Goal: Navigation & Orientation: Find specific page/section

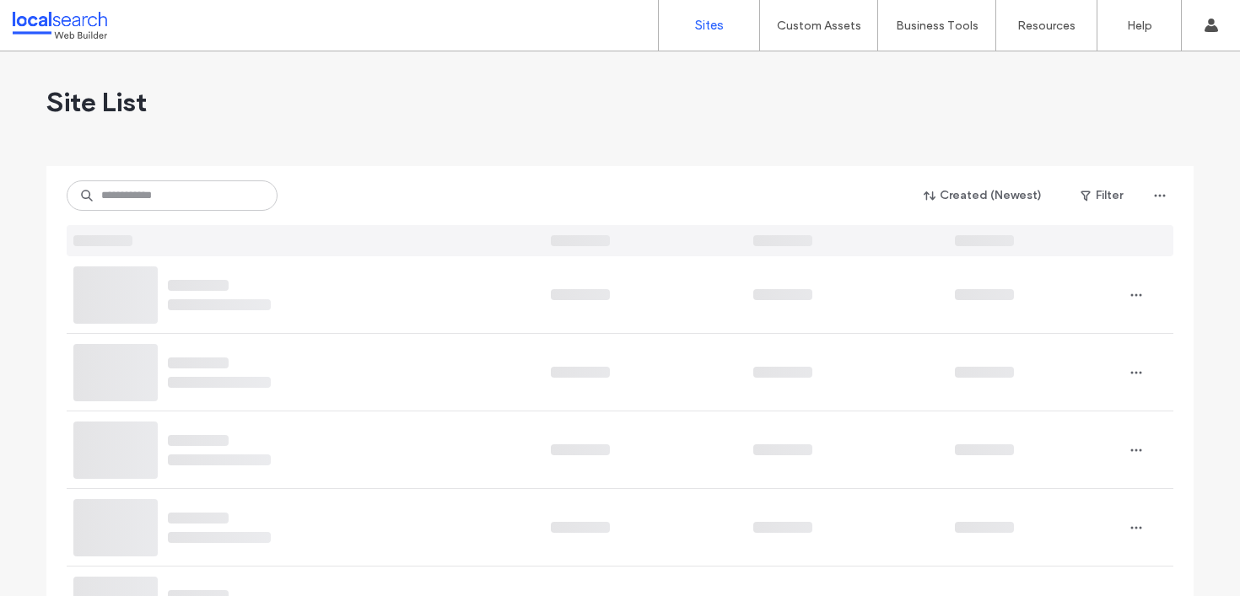
click at [164, 209] on input at bounding box center [172, 196] width 211 height 30
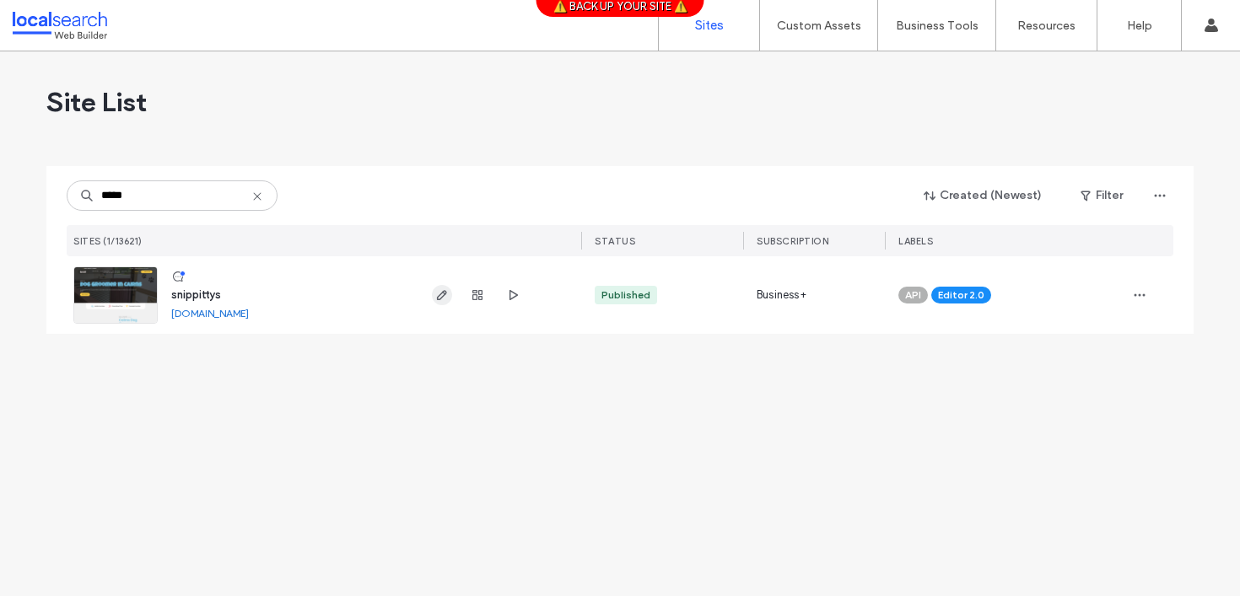
type input "*****"
click at [450, 299] on span "button" at bounding box center [442, 295] width 20 height 20
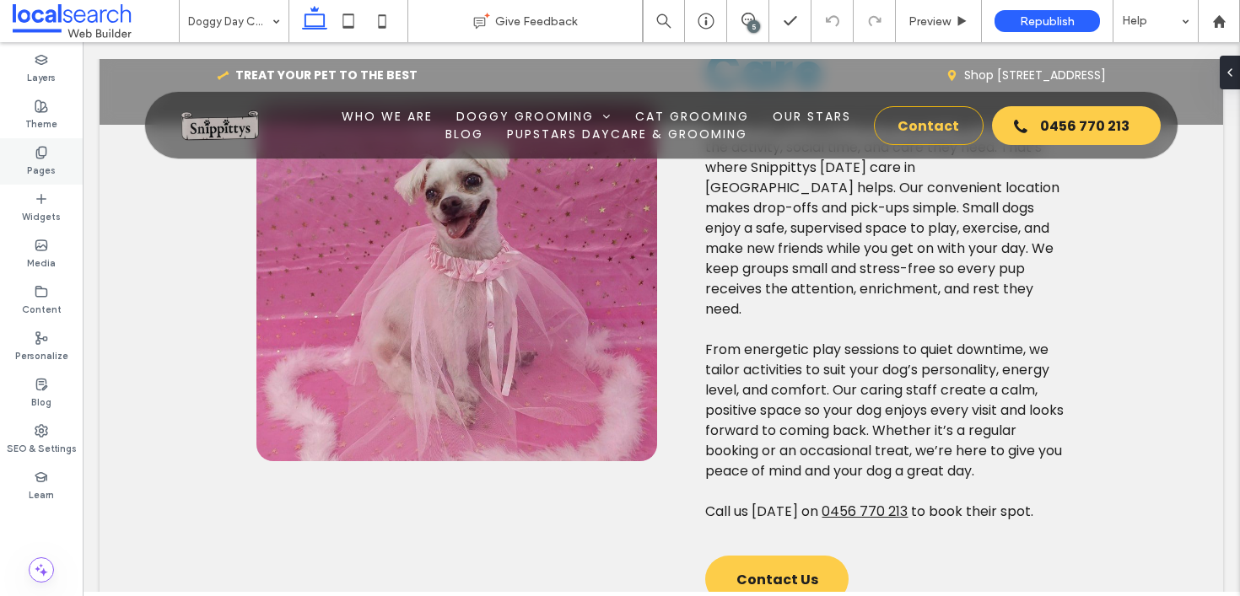
click at [41, 159] on label "Pages" at bounding box center [41, 168] width 29 height 19
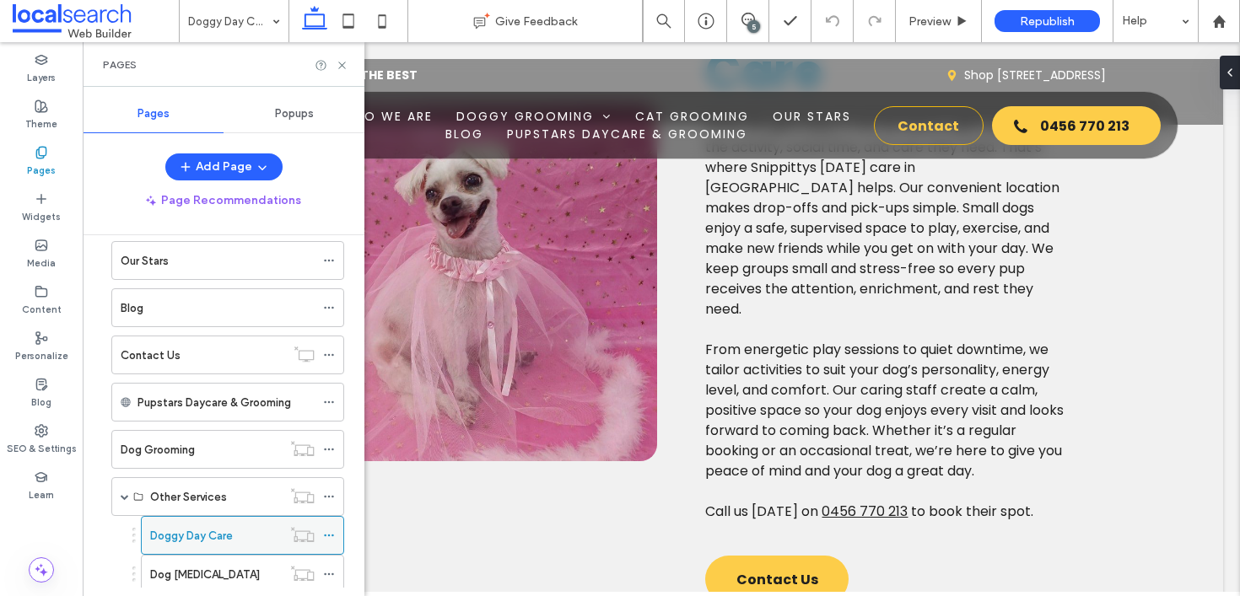
scroll to position [570, 0]
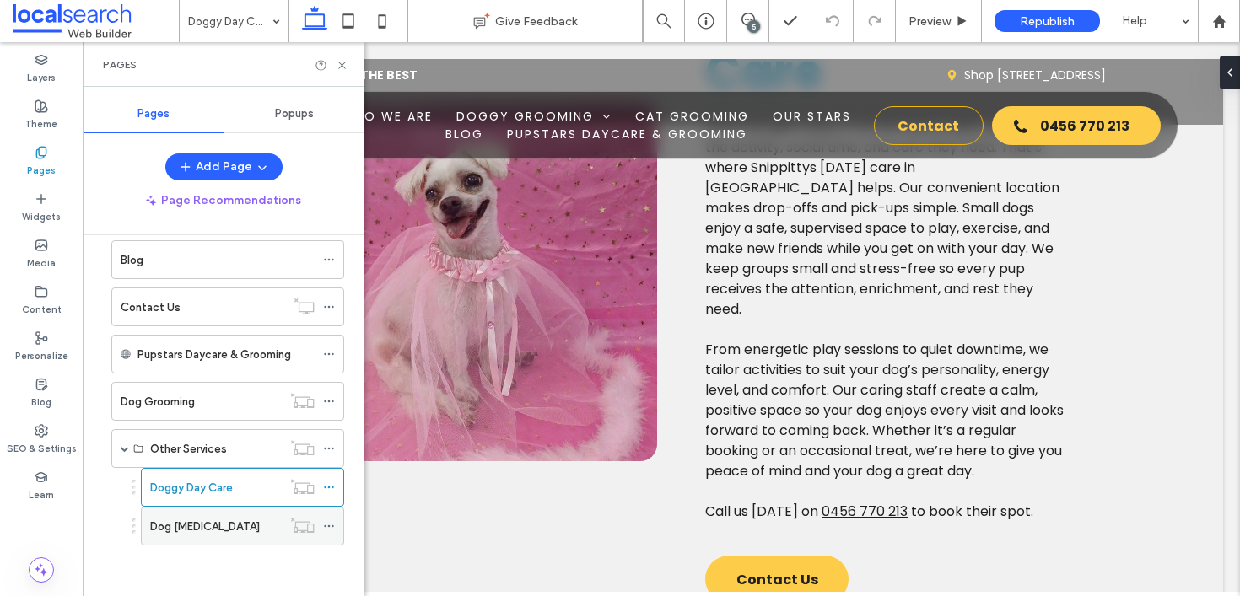
click at [234, 533] on label "Dog [MEDICAL_DATA]" at bounding box center [205, 527] width 110 height 30
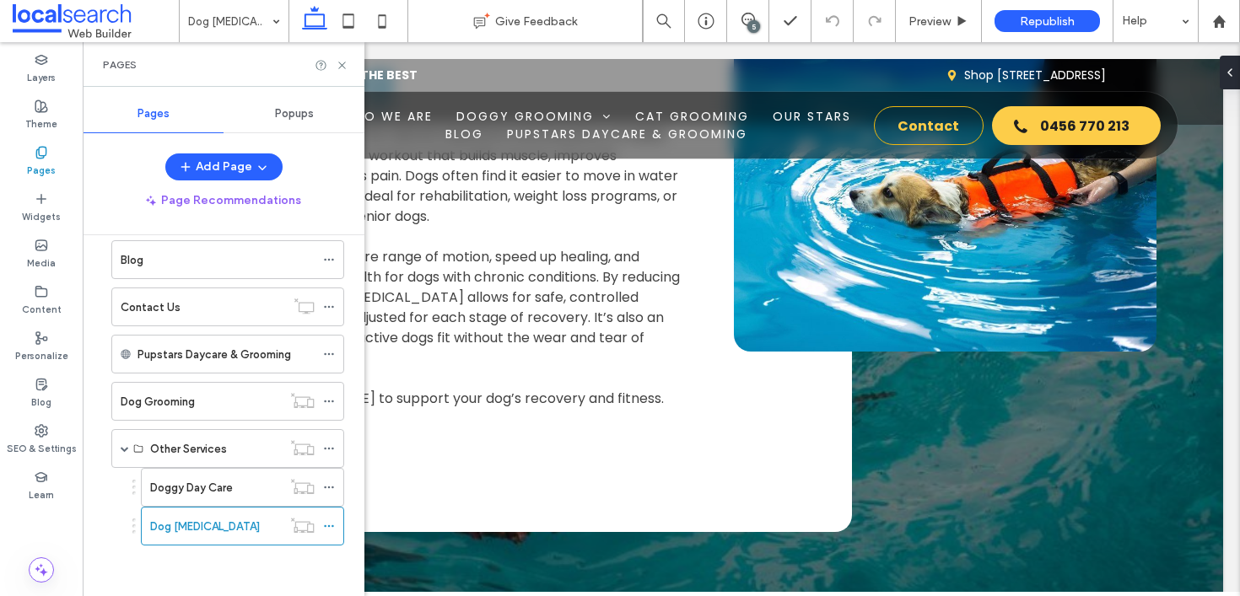
scroll to position [2188, 0]
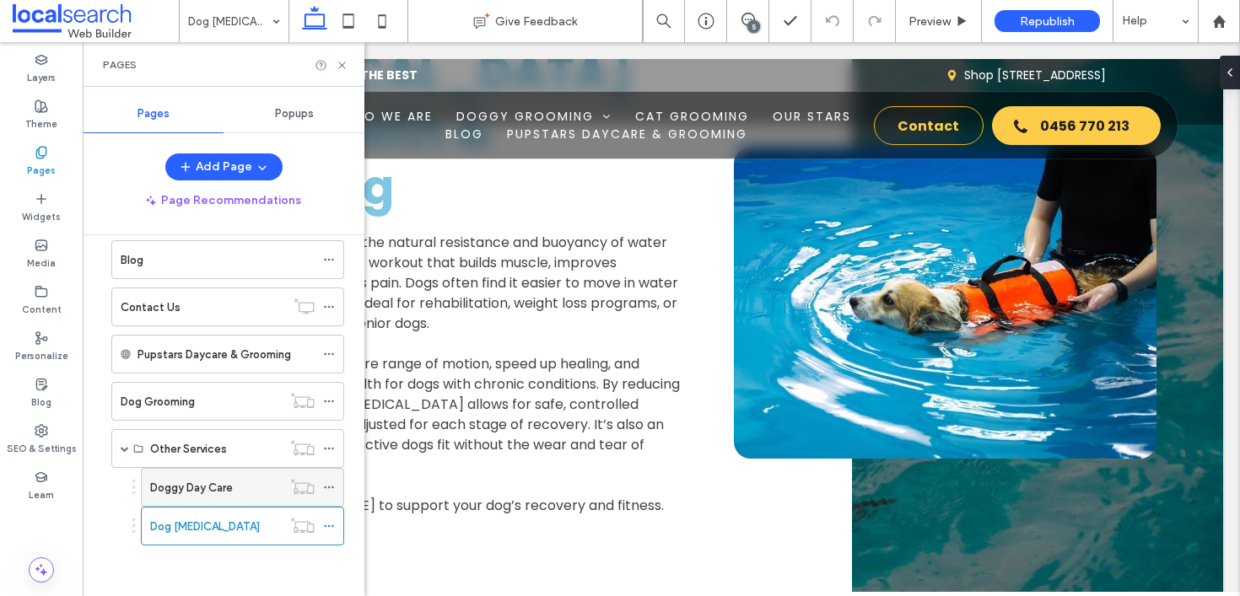
click at [178, 495] on label "Doggy Day Care" at bounding box center [191, 488] width 83 height 30
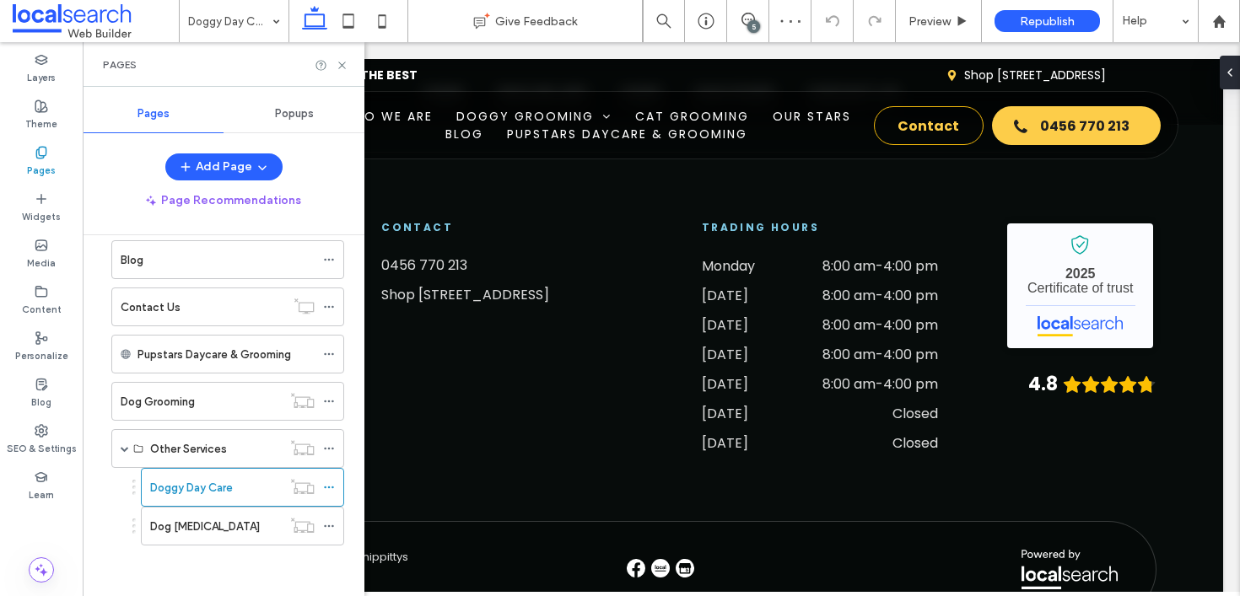
scroll to position [3195, 0]
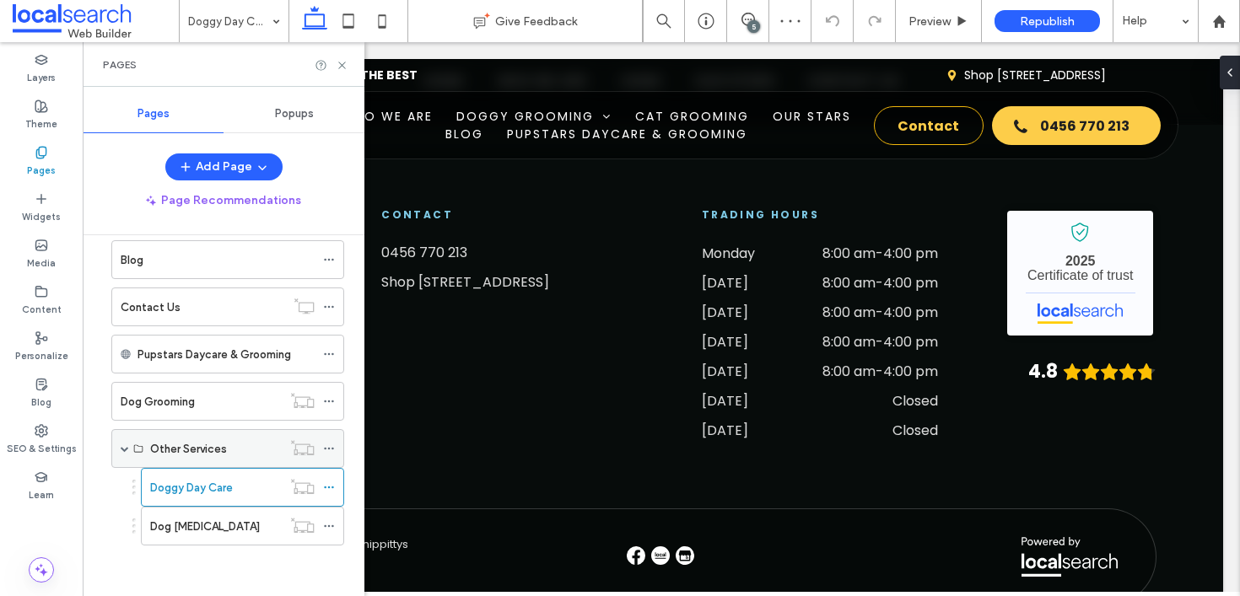
click at [165, 444] on label "Other Services" at bounding box center [188, 449] width 77 height 30
click at [127, 450] on span at bounding box center [125, 449] width 8 height 8
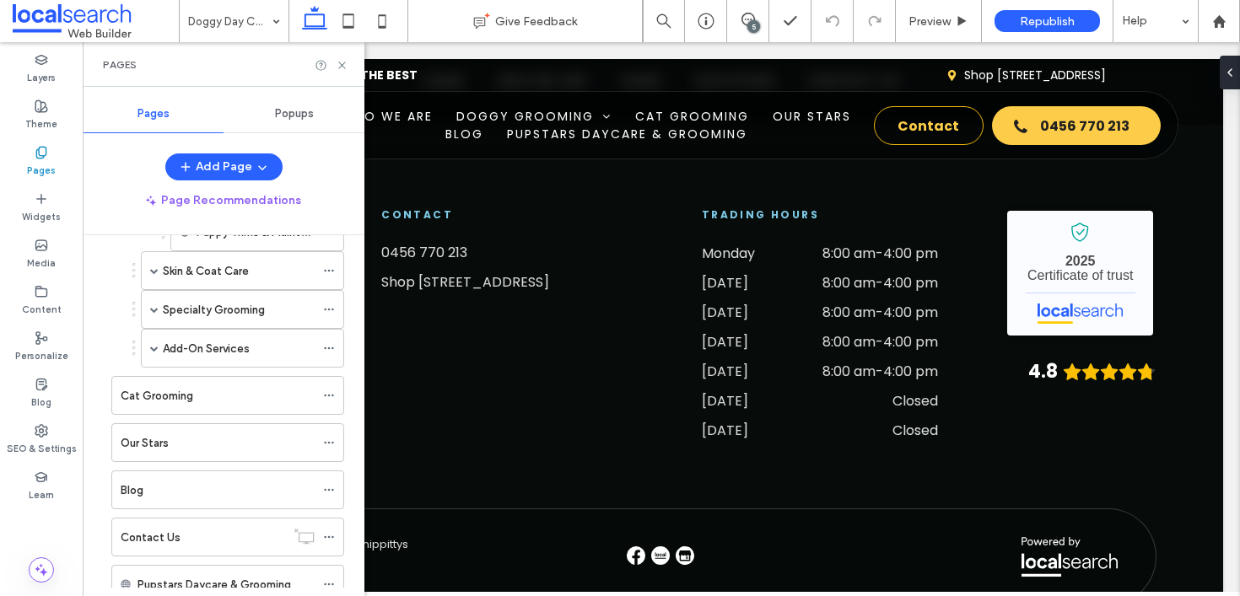
scroll to position [314, 0]
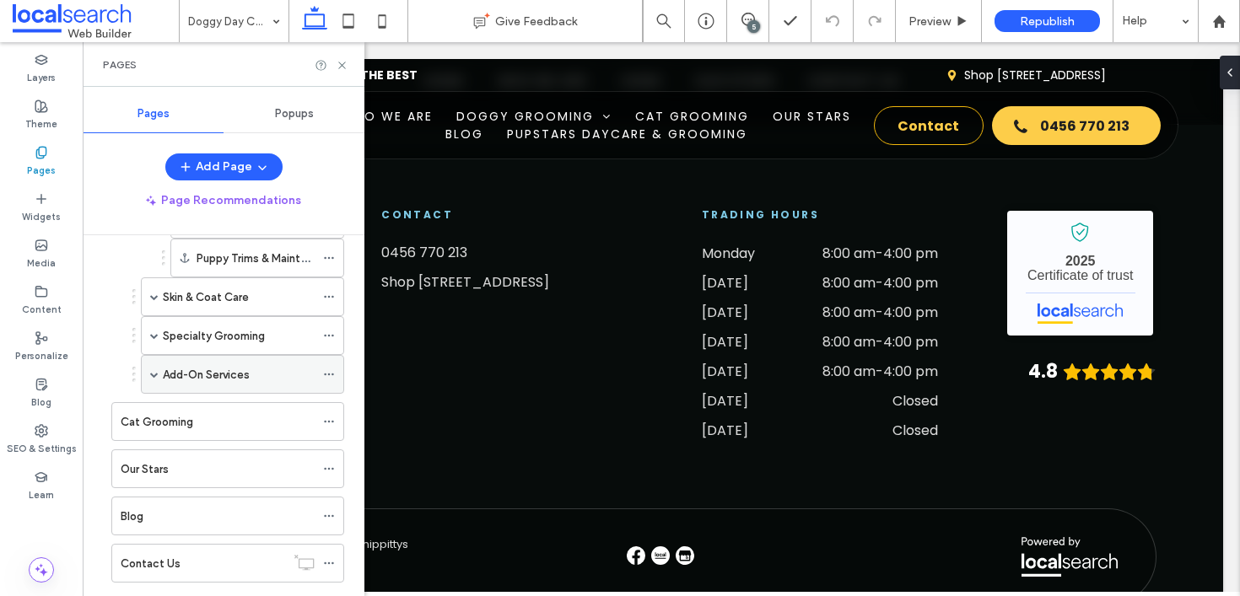
click at [183, 366] on label "Add-On Services" at bounding box center [206, 375] width 87 height 30
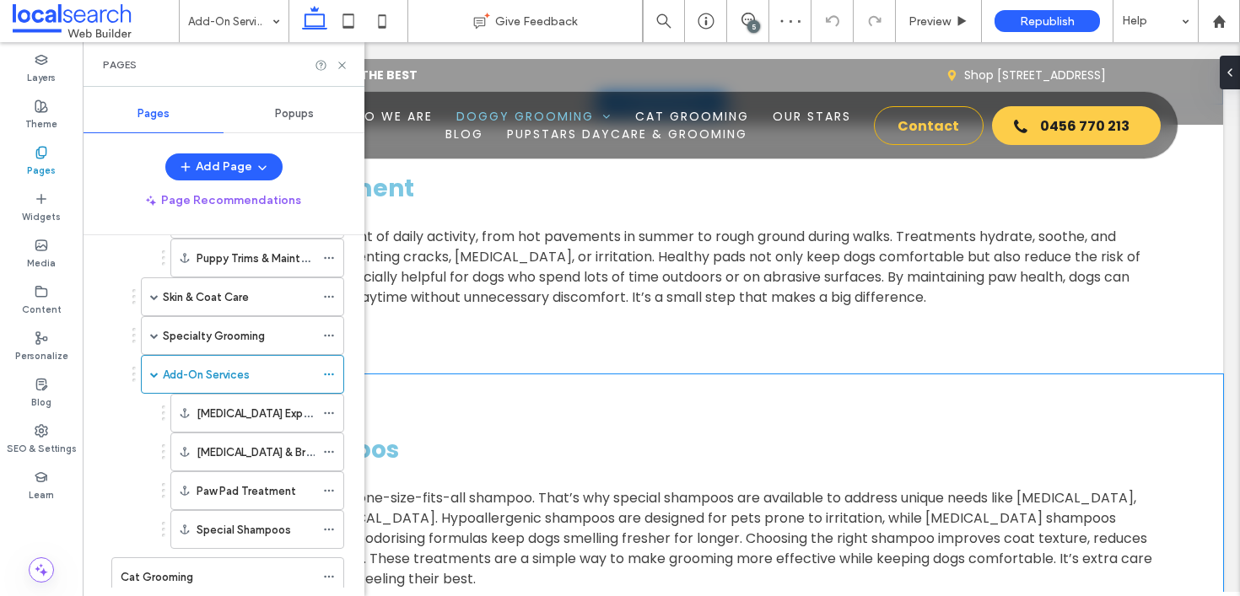
scroll to position [4164, 0]
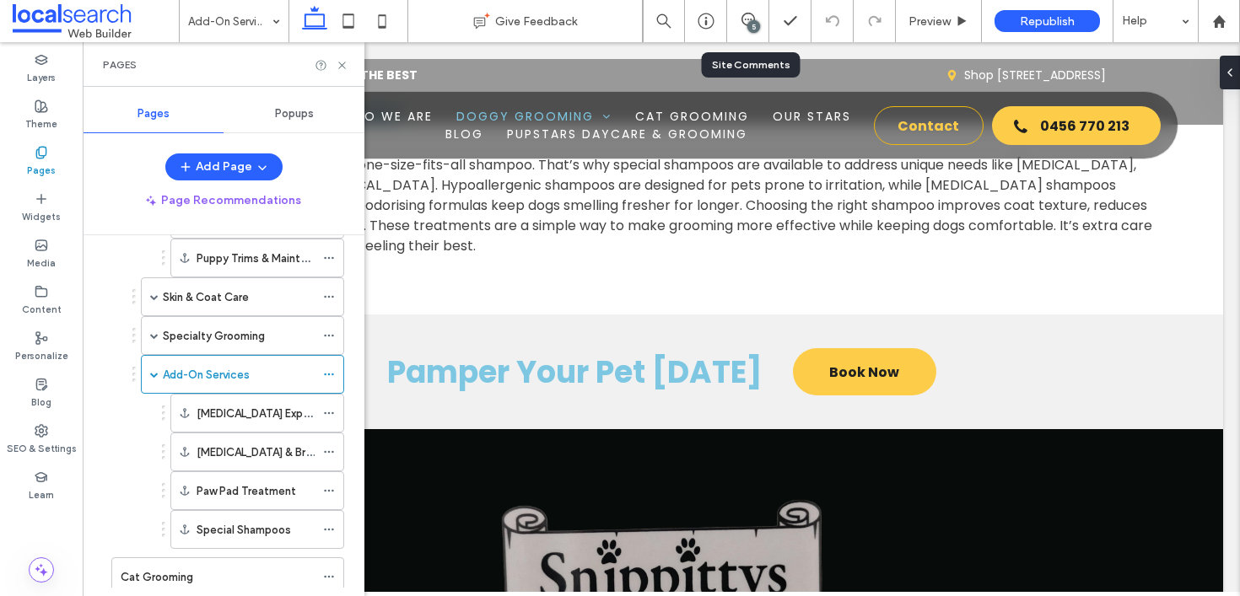
click at [742, 11] on div "5" at bounding box center [748, 21] width 42 height 42
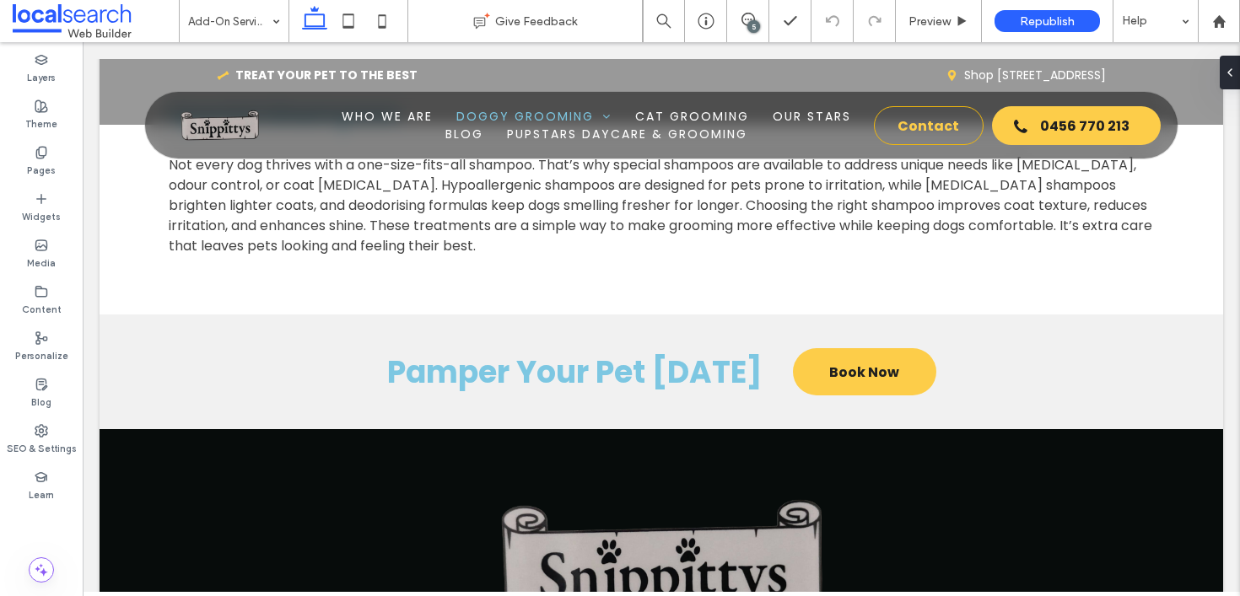
click at [748, 29] on div "5" at bounding box center [753, 26] width 13 height 13
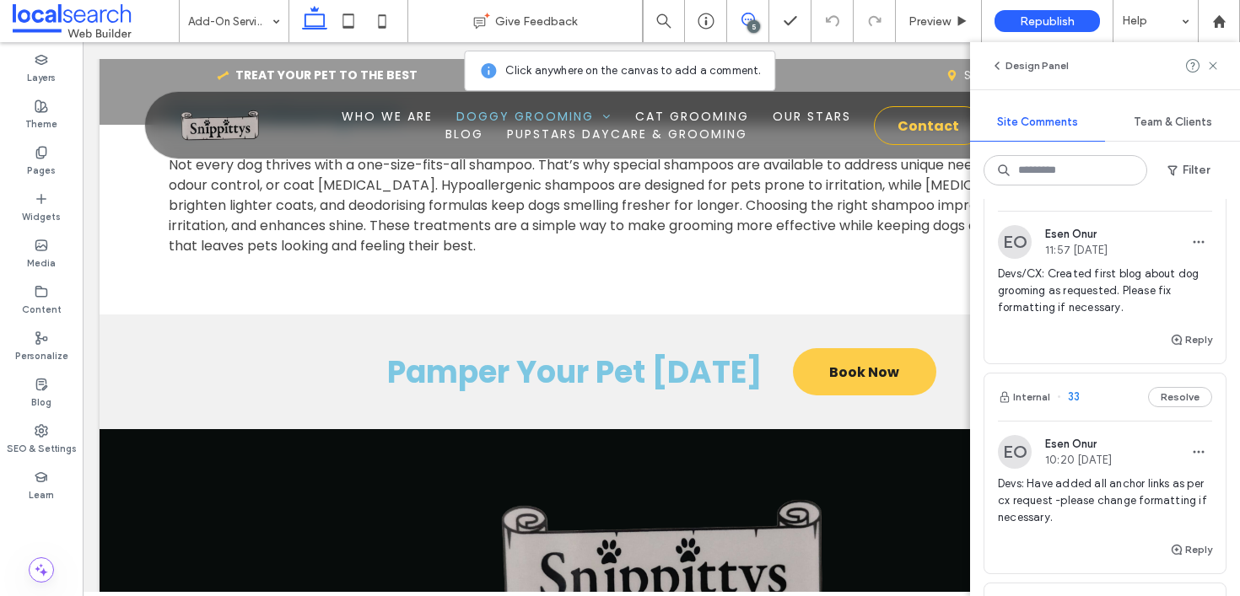
scroll to position [0, 0]
